Goal: Task Accomplishment & Management: Manage account settings

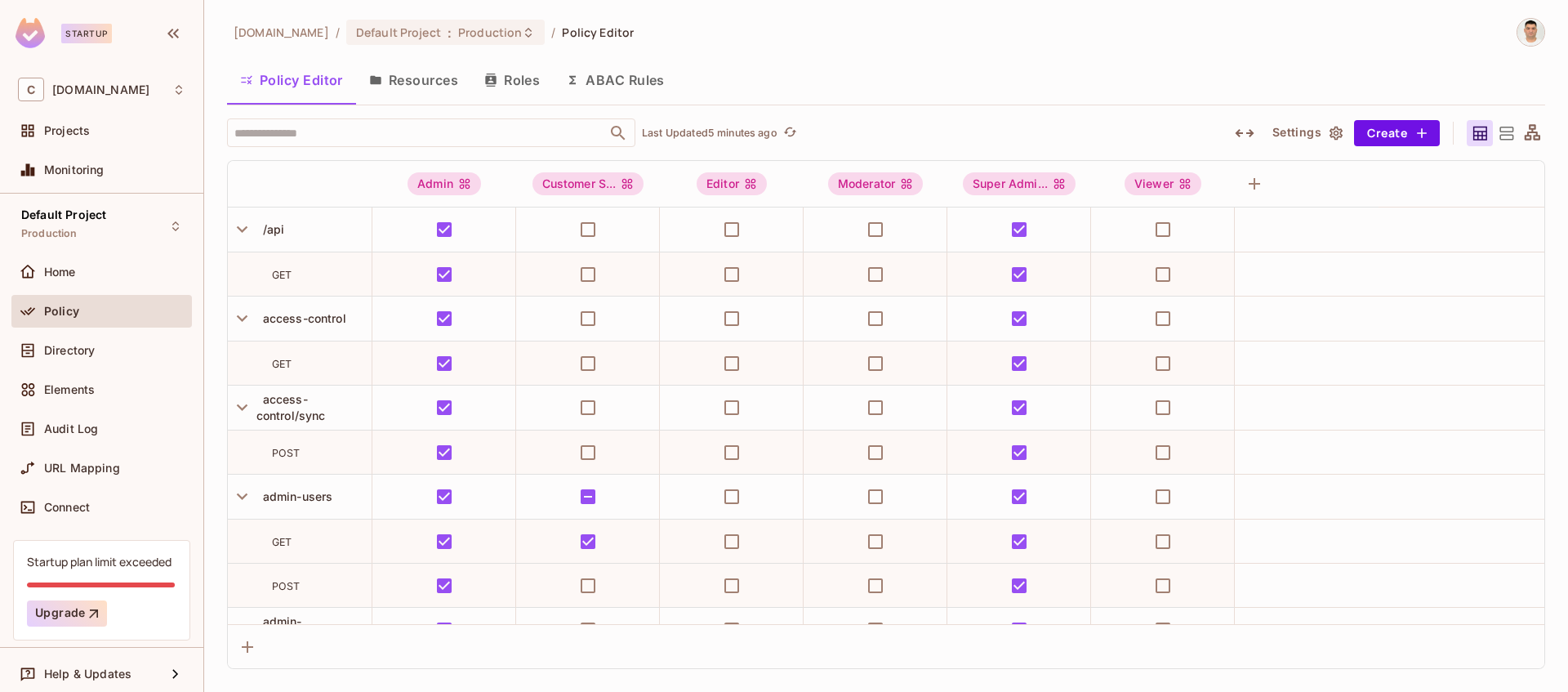
click at [510, 82] on button "Roles" at bounding box center [511, 80] width 82 height 40
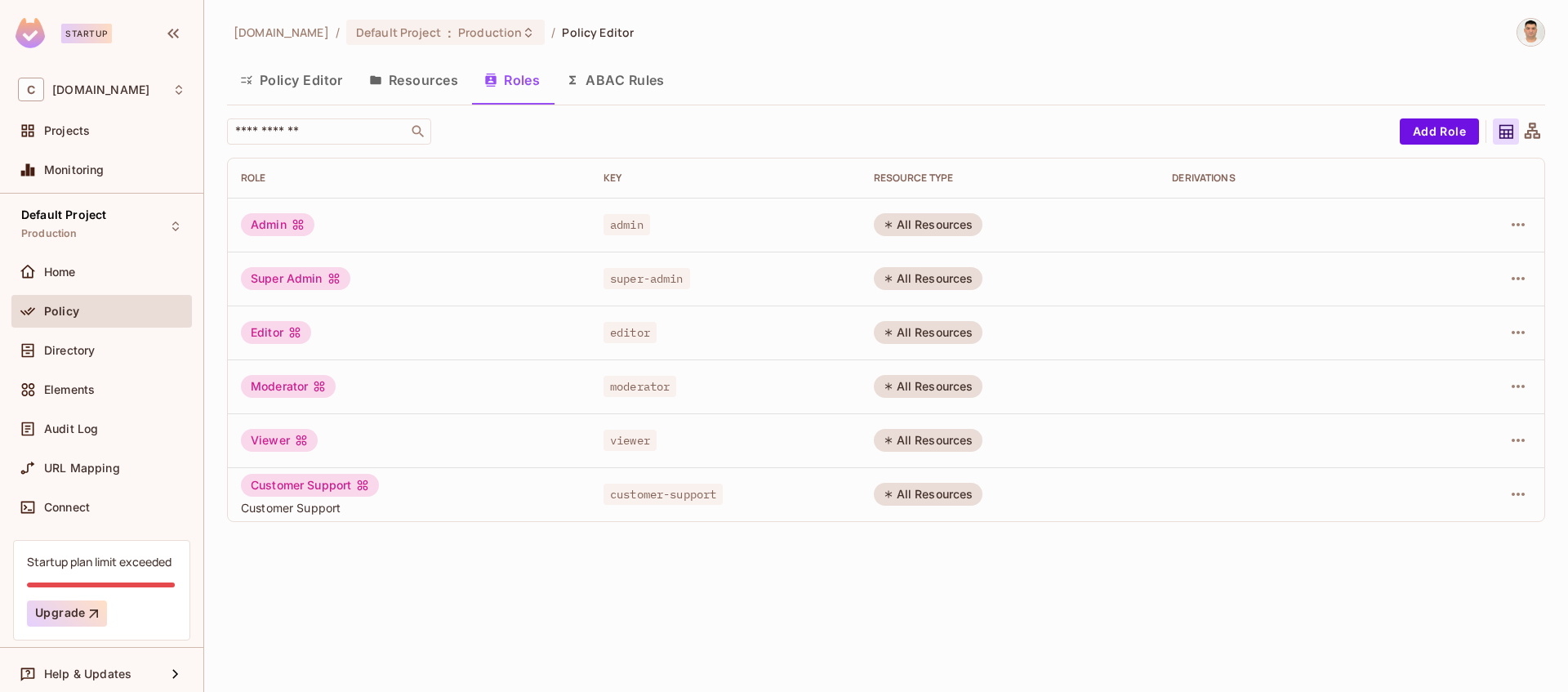
click at [323, 483] on div "Customer Support" at bounding box center [310, 485] width 138 height 23
click at [312, 487] on div "Customer Support" at bounding box center [310, 485] width 138 height 23
click at [444, 485] on div "Customer Support Customer Support" at bounding box center [409, 495] width 336 height 41
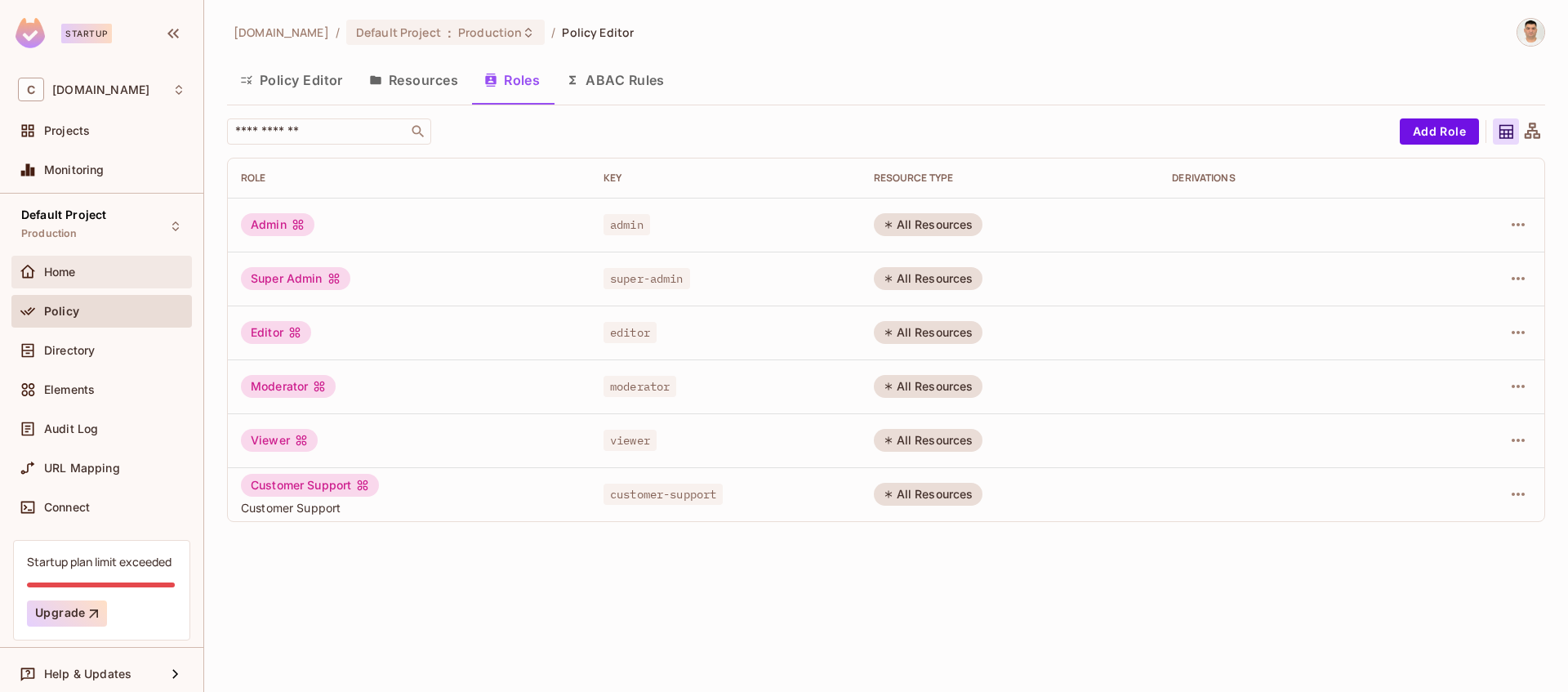
click at [74, 273] on span "Home" at bounding box center [60, 271] width 32 height 13
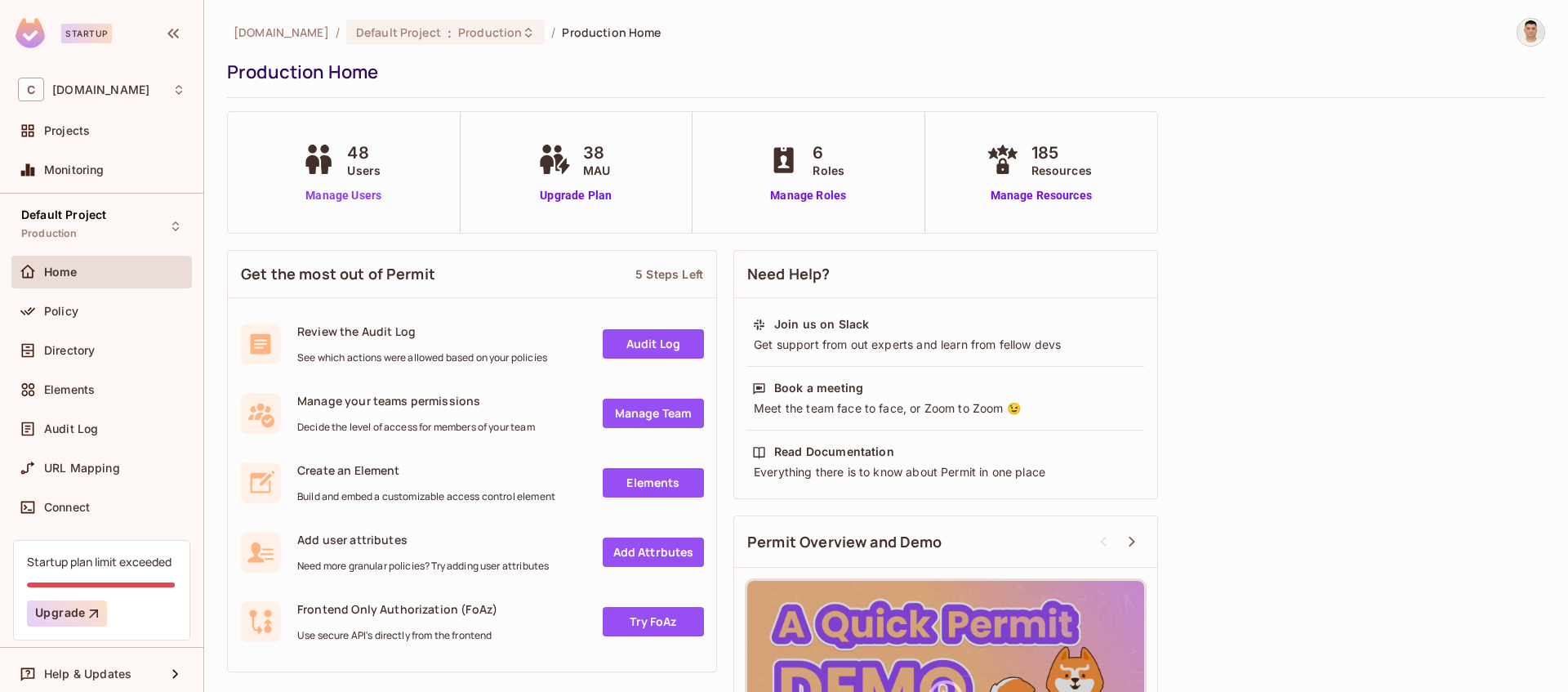
click at [347, 195] on link "Manage Users" at bounding box center [344, 195] width 91 height 17
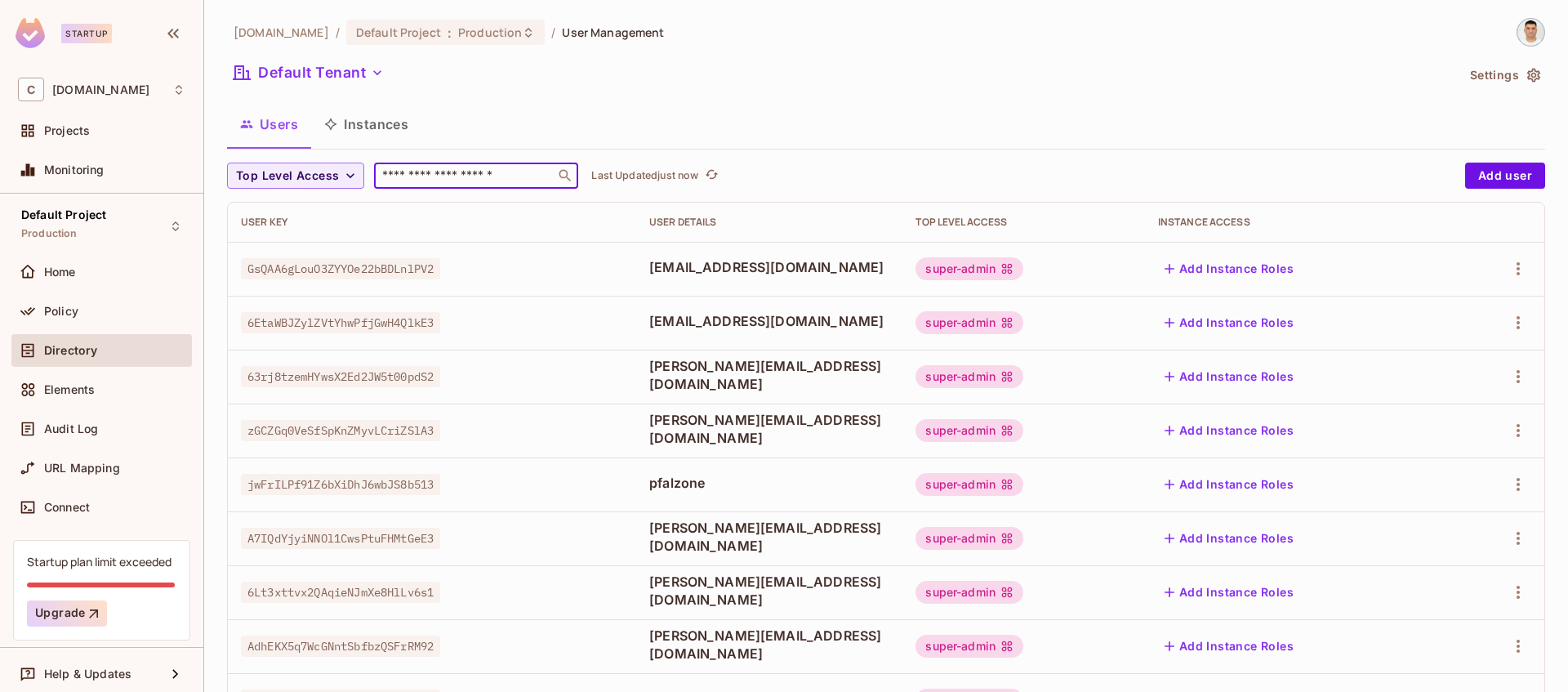
click at [478, 171] on input "text" at bounding box center [465, 175] width 171 height 17
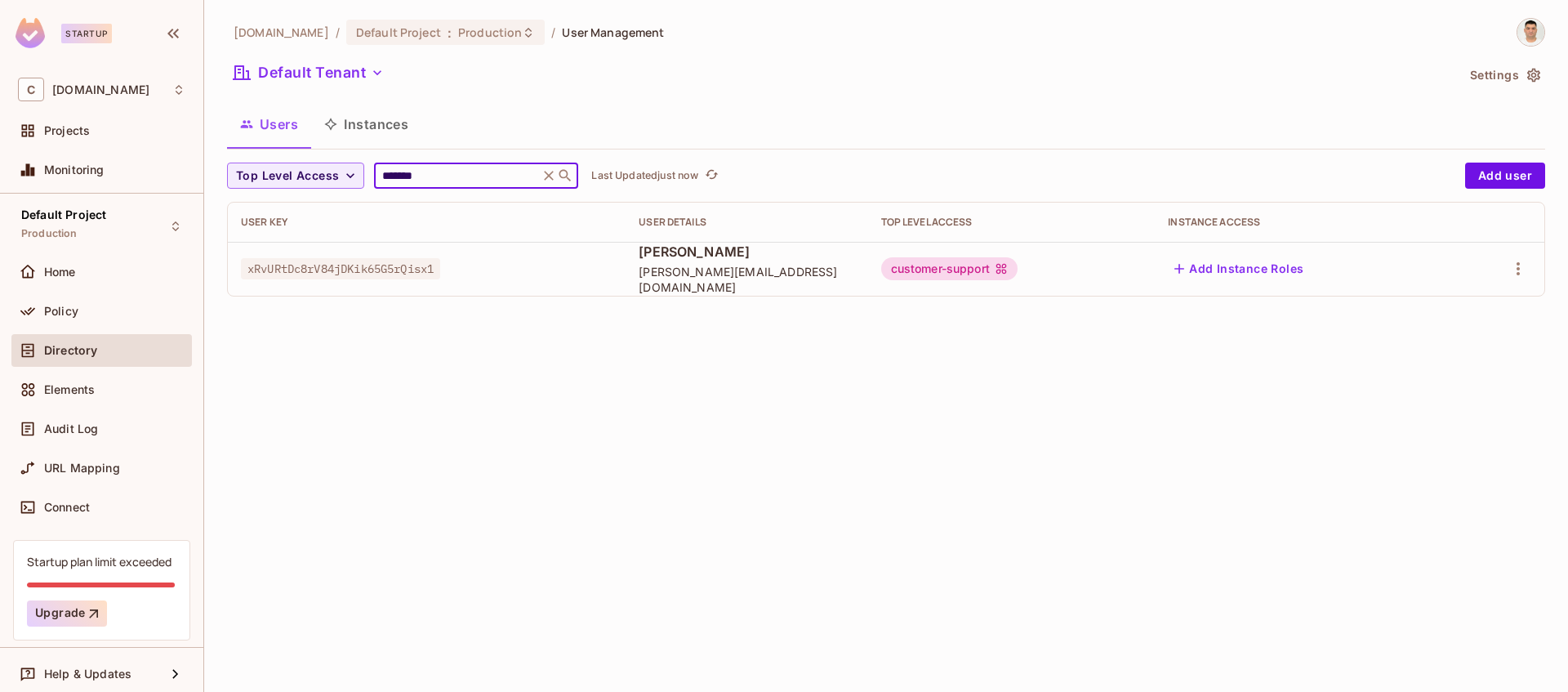
type input "*******"
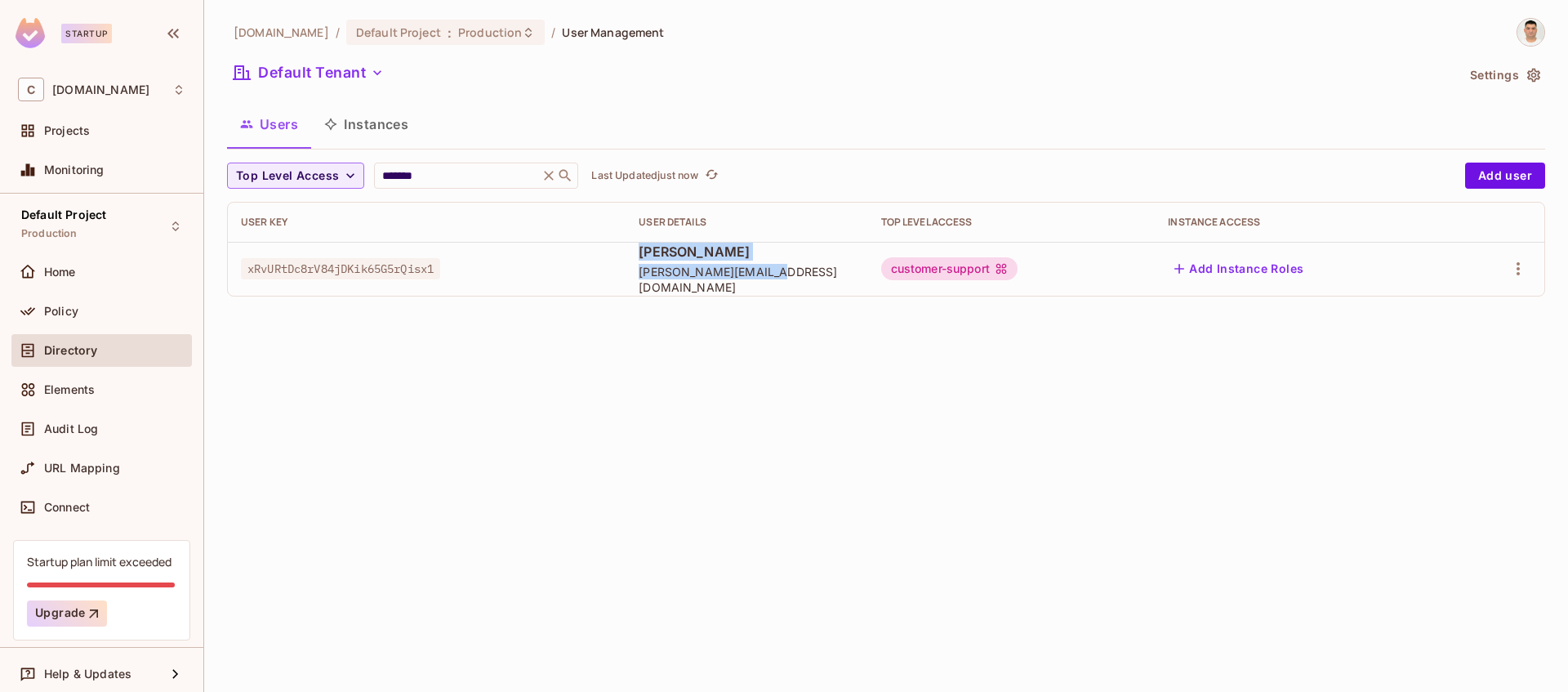
drag, startPoint x: 644, startPoint y: 263, endPoint x: 776, endPoint y: 284, distance: 133.7
click at [776, 284] on div "[PERSON_NAME] [PERSON_NAME][EMAIL_ADDRESS][DOMAIN_NAME]" at bounding box center [746, 268] width 216 height 52
copy div "[PERSON_NAME] [PERSON_NAME][EMAIL_ADDRESS][DOMAIN_NAME]"
click at [781, 279] on span "[PERSON_NAME][EMAIL_ADDRESS][DOMAIN_NAME]" at bounding box center [746, 279] width 216 height 31
